Goal: Information Seeking & Learning: Learn about a topic

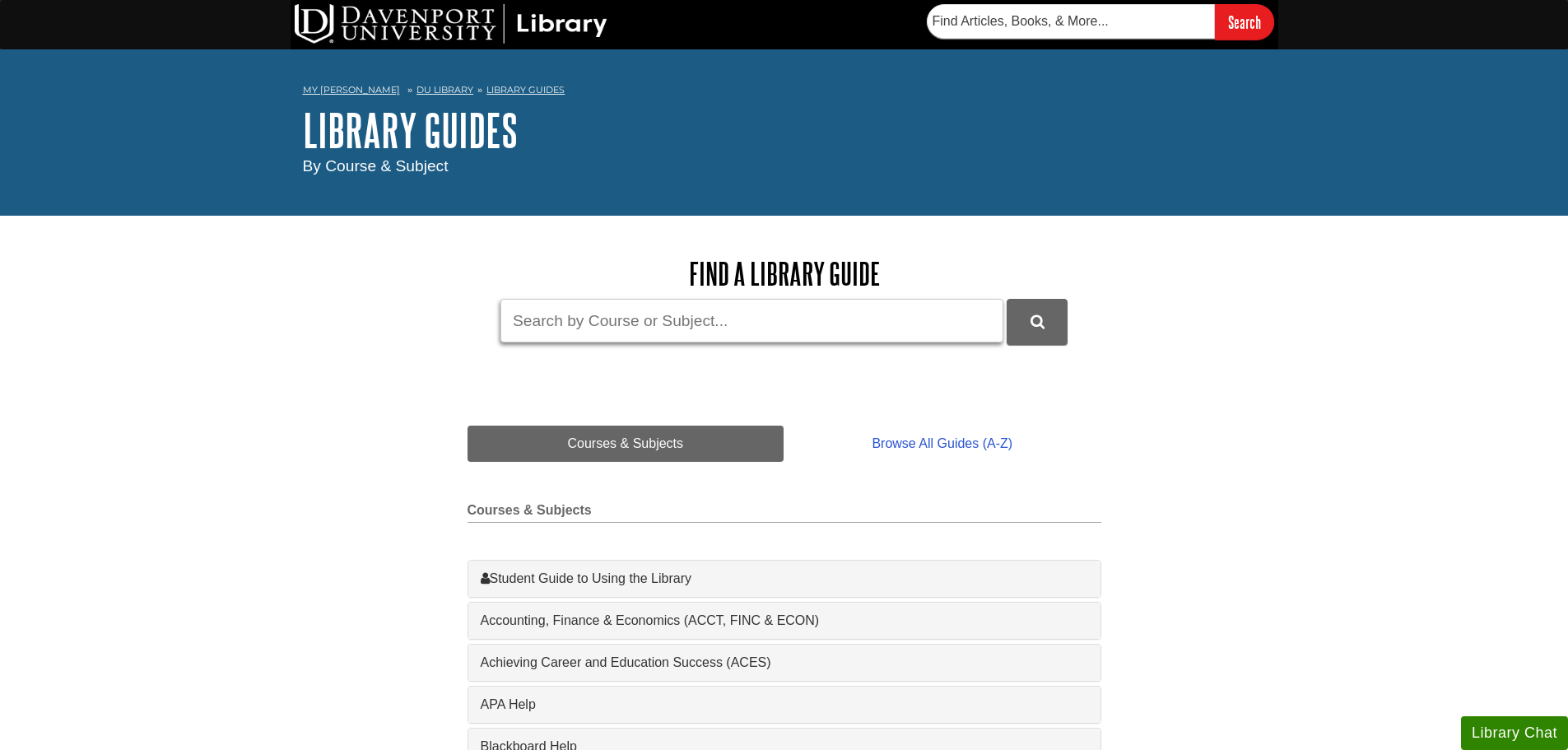
click at [725, 312] on input "Guide Search Terms" at bounding box center [752, 320] width 503 height 44
type input "minitab"
click at [1007, 299] on button "DU Library Guides Search" at bounding box center [1037, 321] width 61 height 45
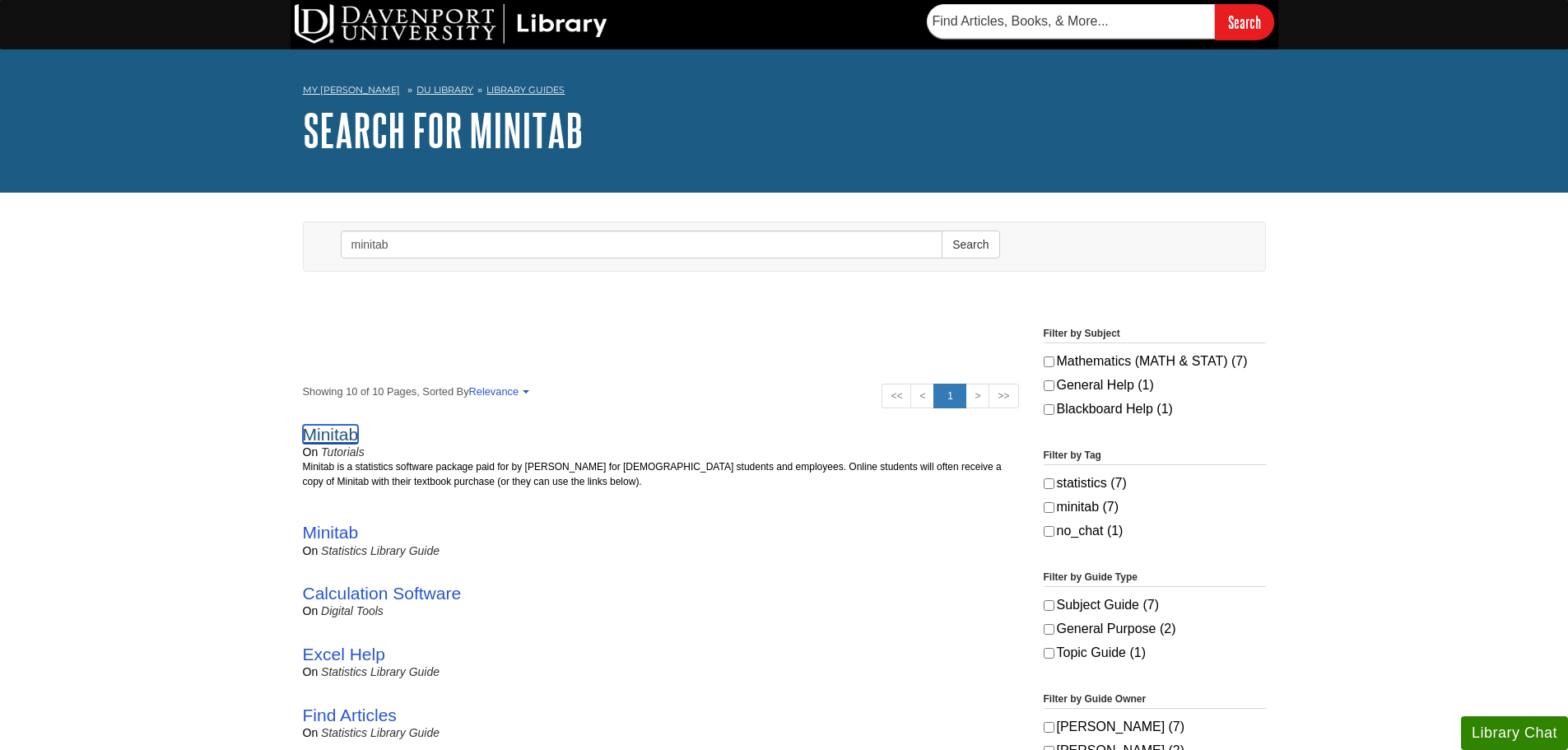
click at [324, 441] on link "Minitab" at bounding box center [331, 434] width 56 height 19
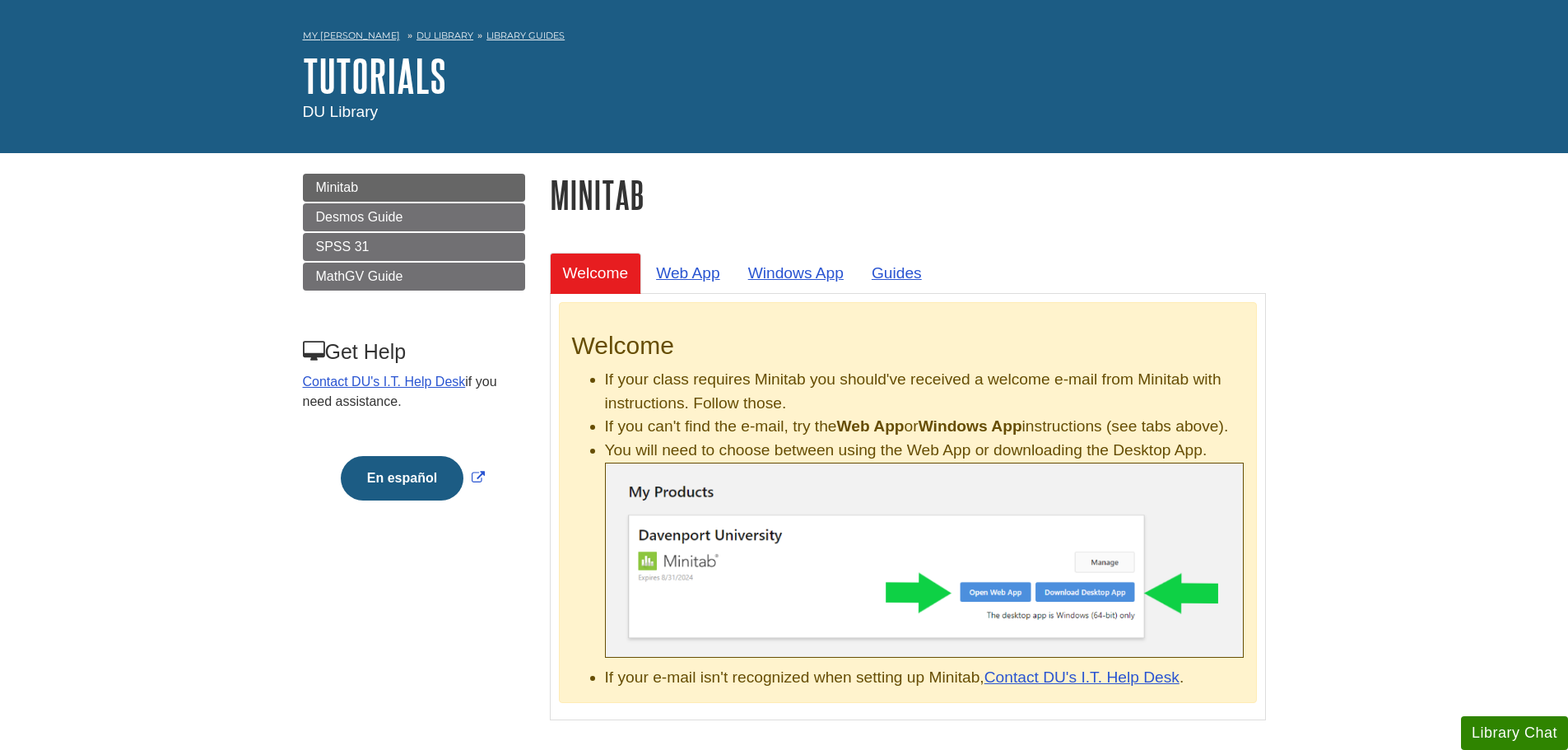
scroll to position [165, 0]
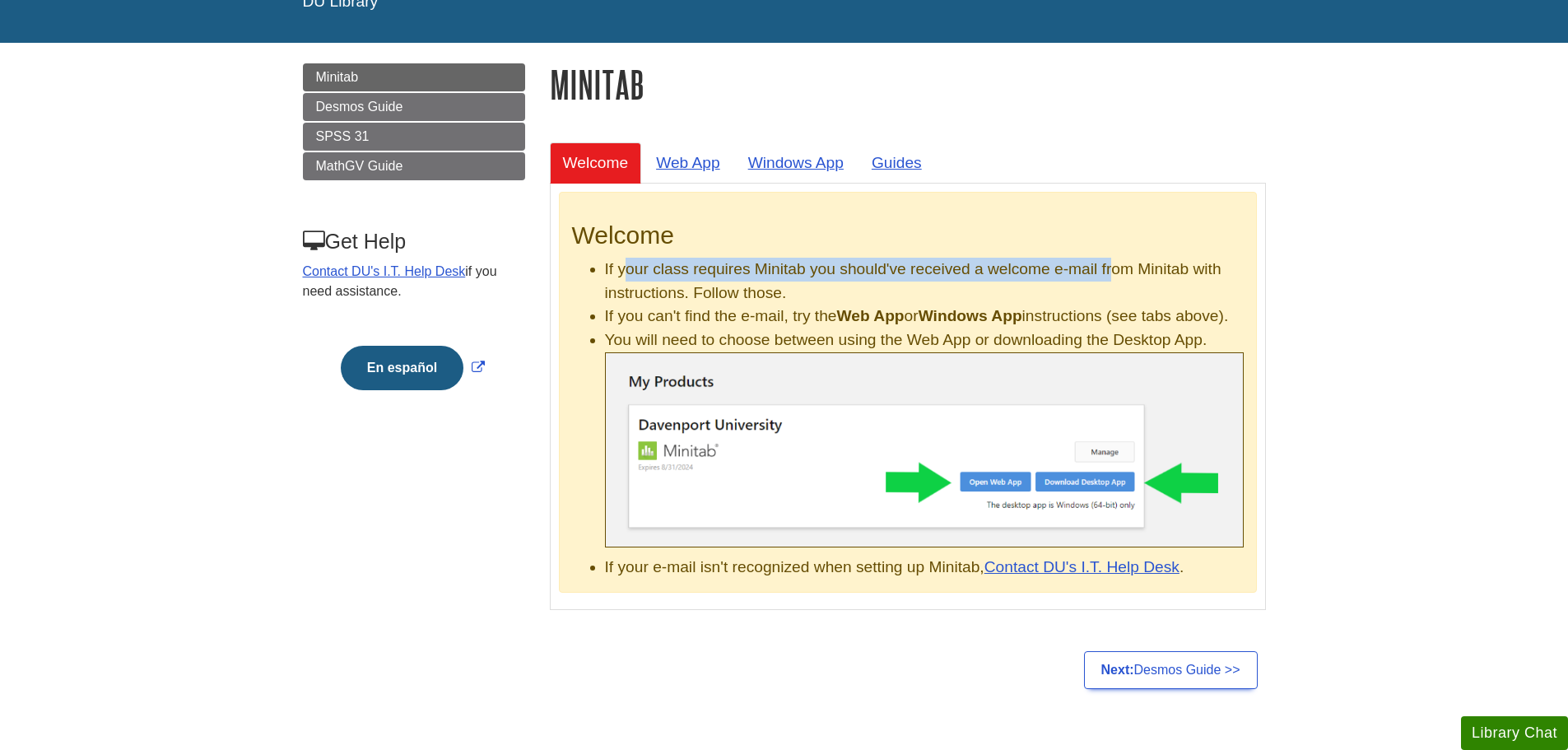
drag, startPoint x: 628, startPoint y: 270, endPoint x: 1112, endPoint y: 262, distance: 484.1
click at [1112, 262] on li "If your class requires Minitab you should've received a welcome e-mail from Min…" at bounding box center [925, 280] width 639 height 47
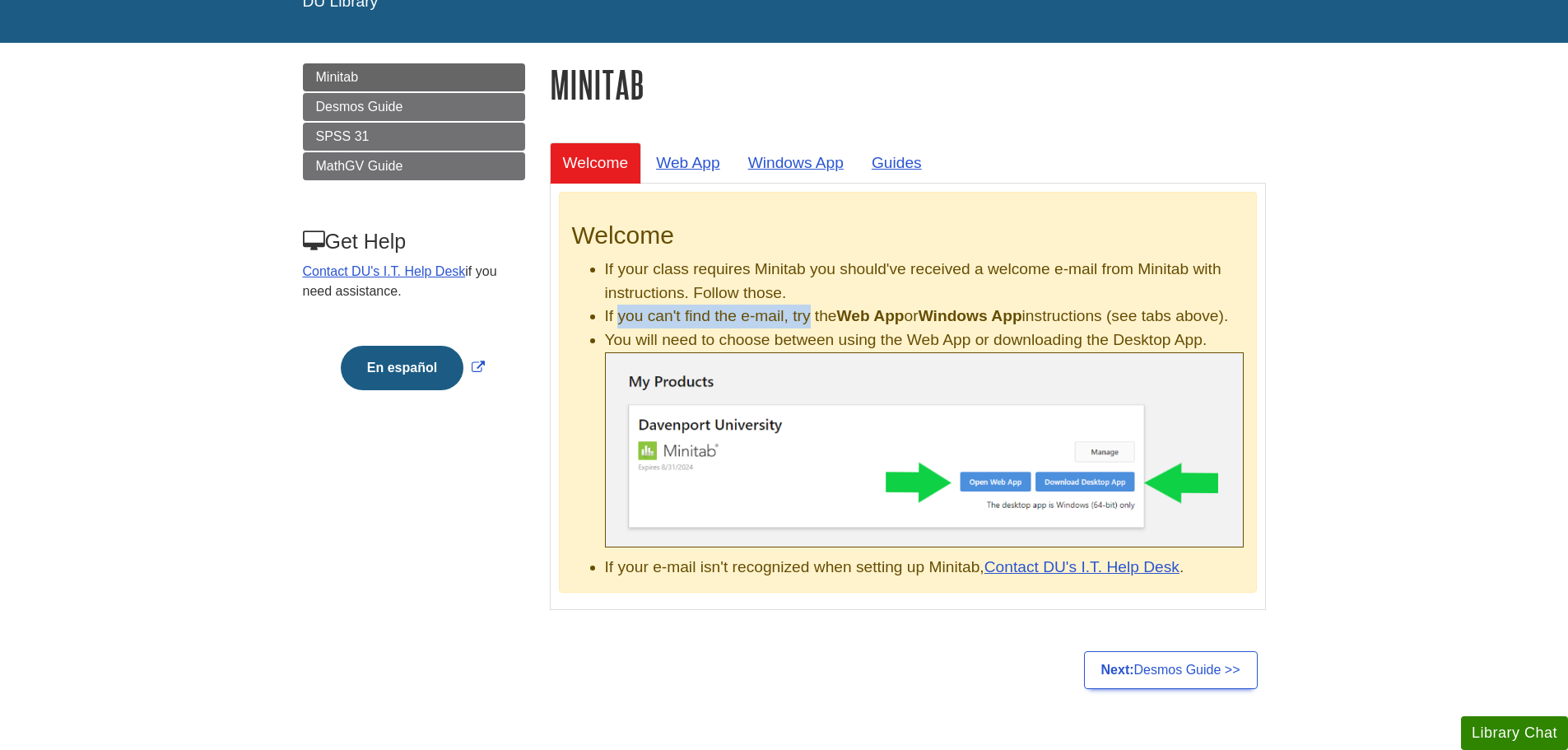
drag, startPoint x: 617, startPoint y: 318, endPoint x: 807, endPoint y: 324, distance: 190.1
click at [807, 324] on li "If you can't find the e-mail, try the Web App or Windows App instructions (see …" at bounding box center [925, 317] width 639 height 24
click at [1160, 689] on link "Next: Desmos Guide >>" at bounding box center [1171, 670] width 174 height 38
click at [715, 173] on link "Web App" at bounding box center [688, 162] width 91 height 41
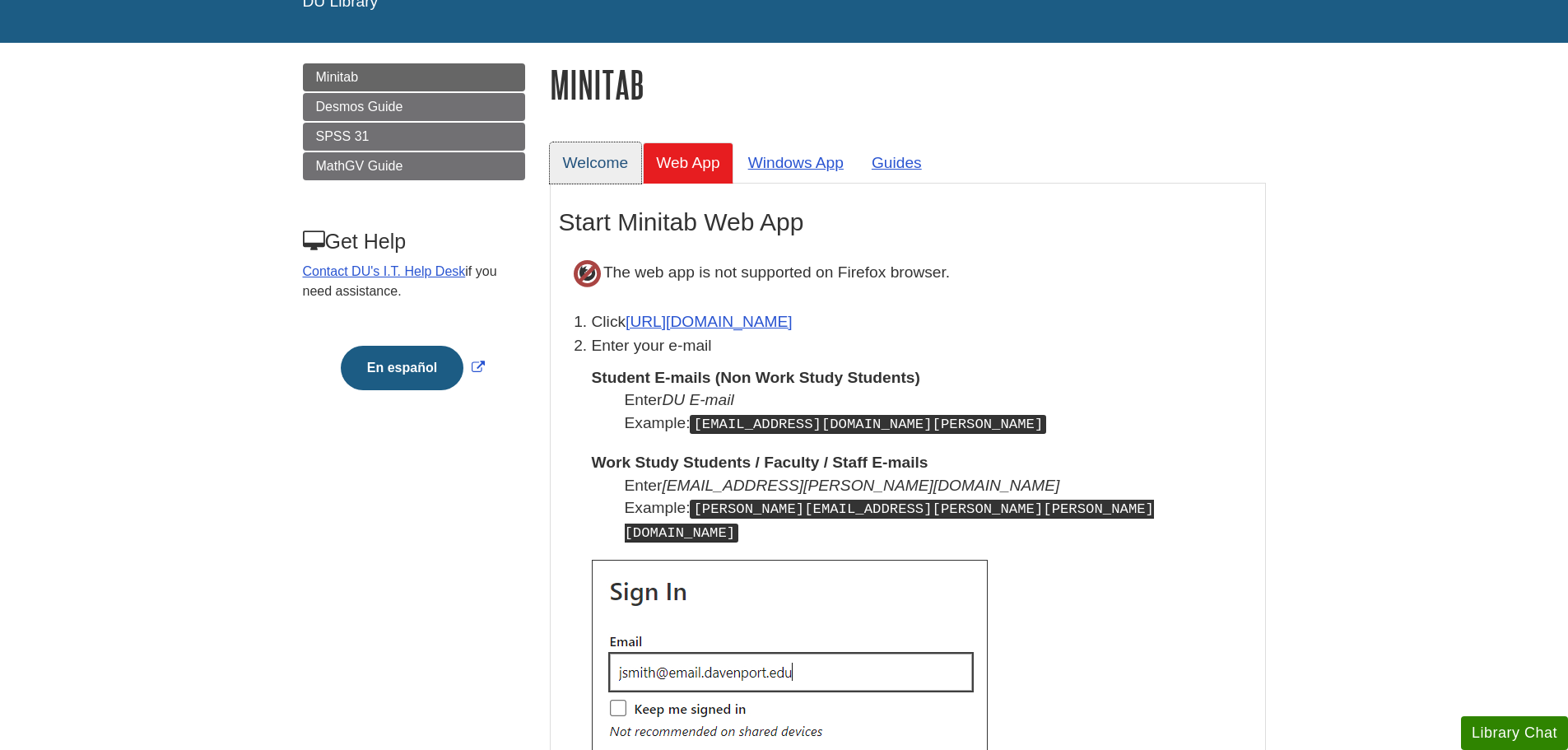
click at [579, 159] on link "Welcome" at bounding box center [596, 162] width 92 height 41
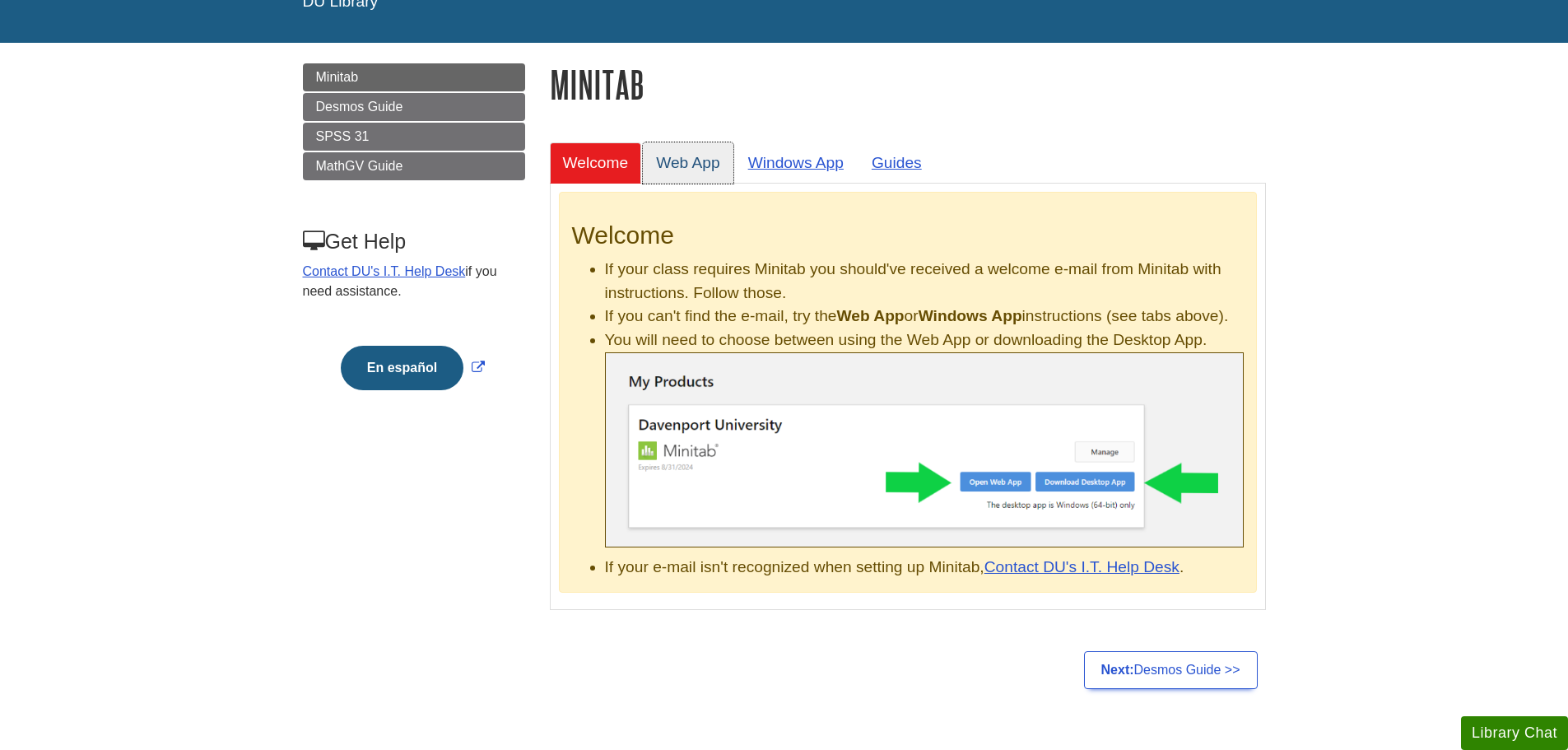
click at [716, 158] on link "Web App" at bounding box center [688, 162] width 91 height 41
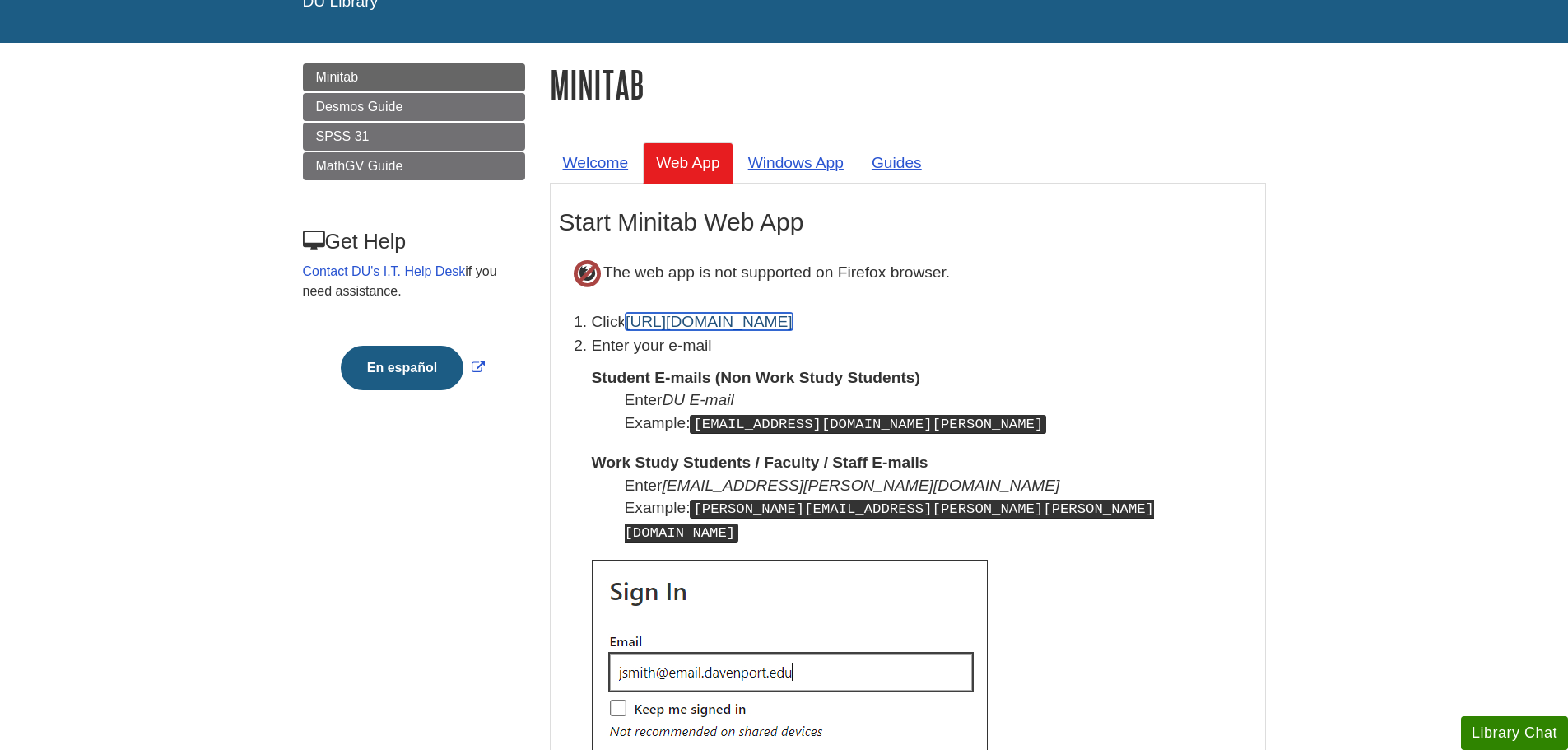
click at [721, 318] on link "https://app.minitab.com" at bounding box center [710, 321] width 168 height 17
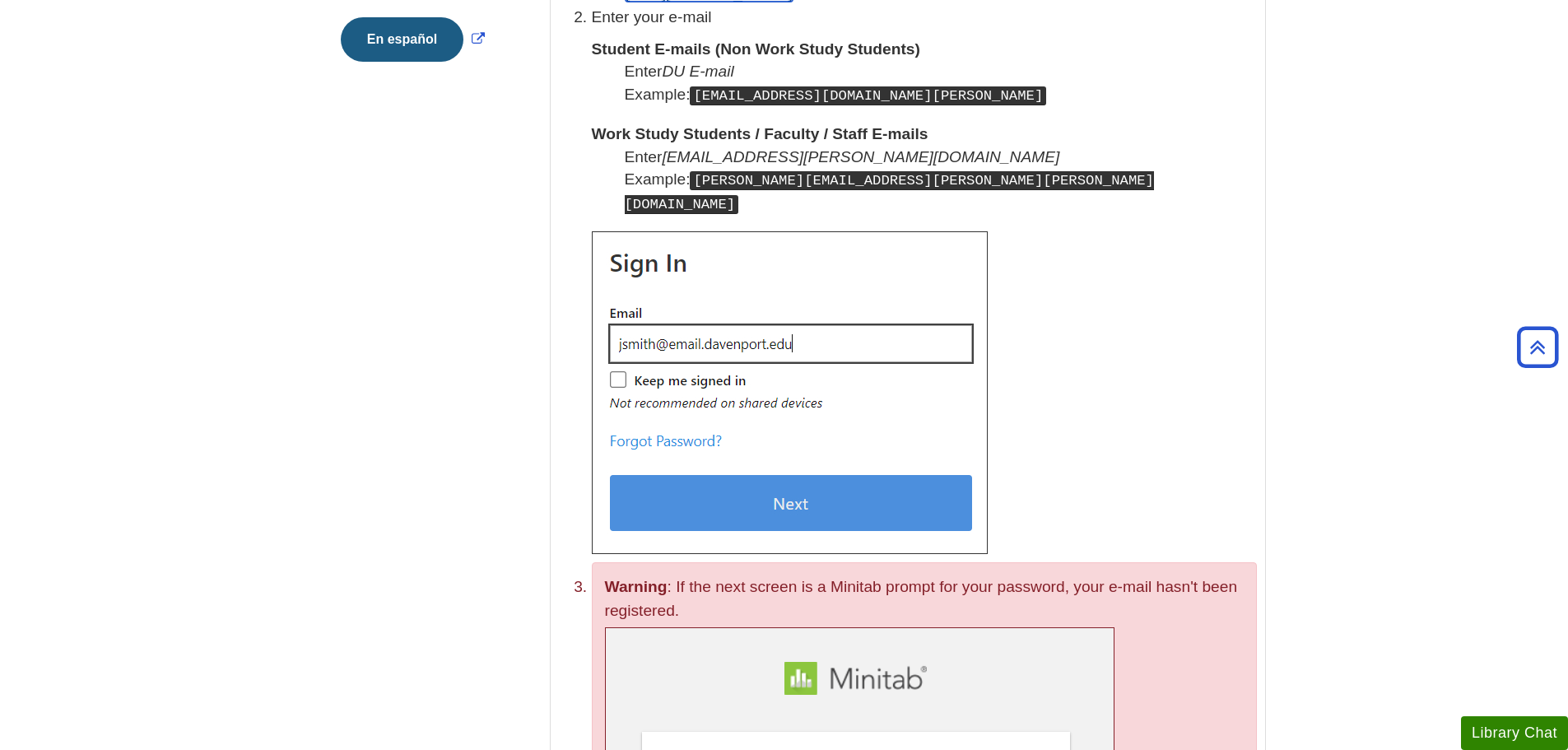
scroll to position [494, 0]
